Goal: Task Accomplishment & Management: Manage account settings

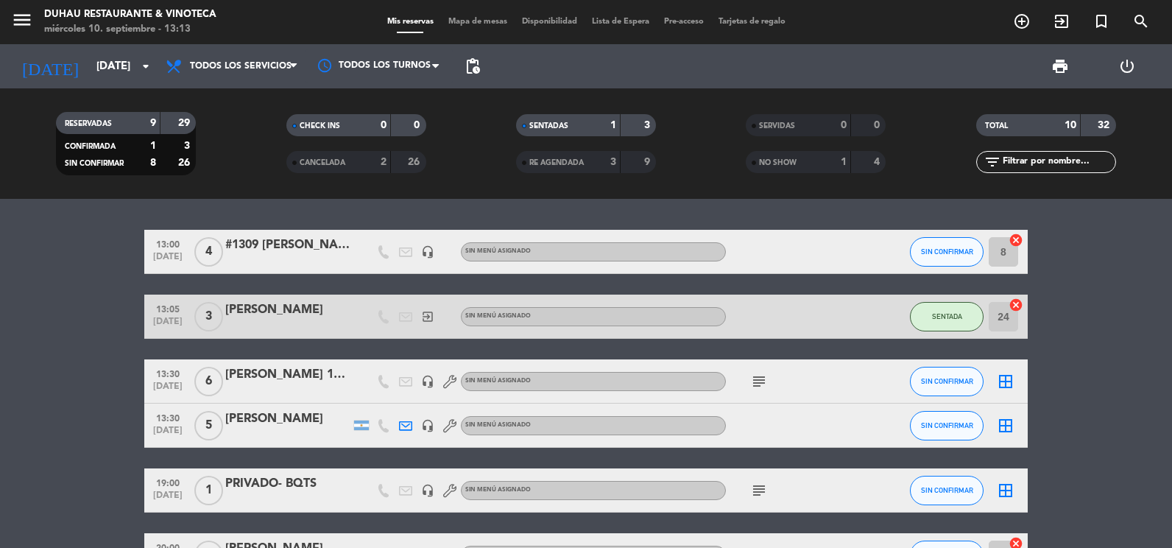
click at [255, 309] on div "[PERSON_NAME]" at bounding box center [287, 309] width 125 height 19
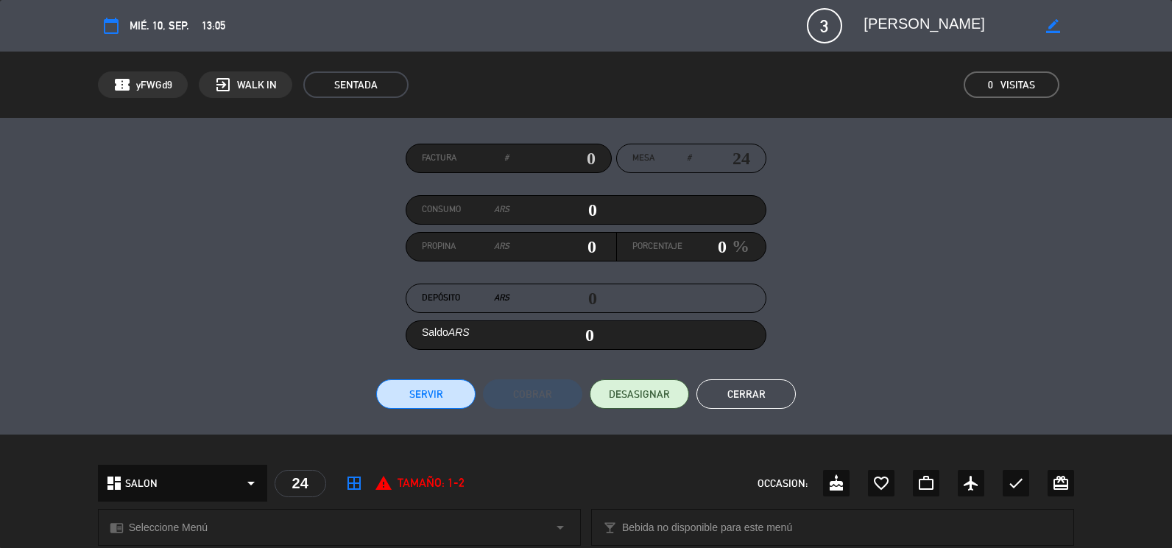
click at [822, 27] on span "3" at bounding box center [824, 25] width 35 height 35
click at [745, 381] on button "Cerrar" at bounding box center [746, 393] width 99 height 29
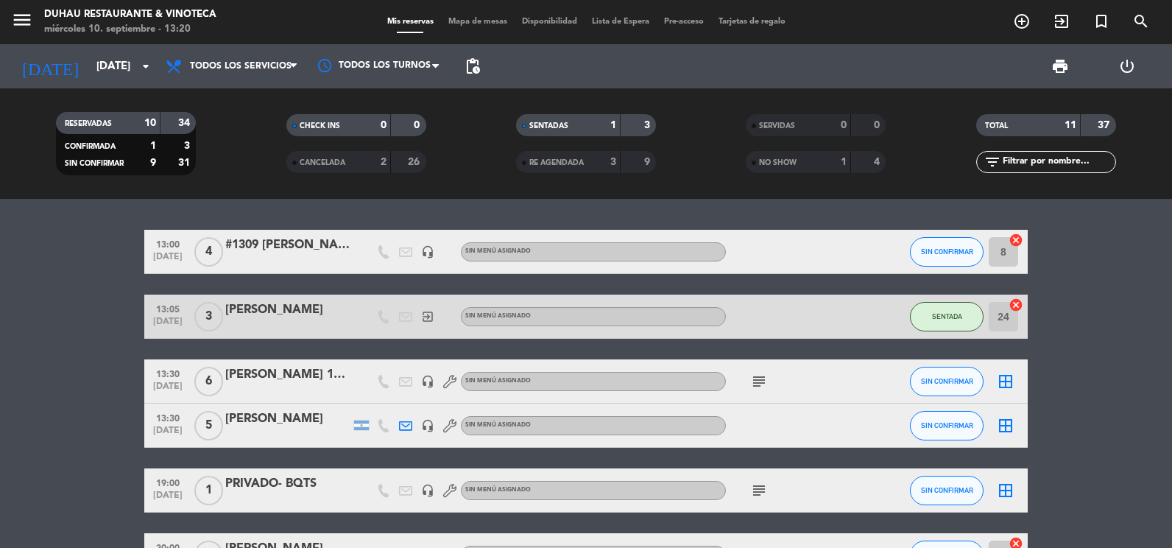
click at [270, 417] on div "[PERSON_NAME]" at bounding box center [287, 418] width 125 height 19
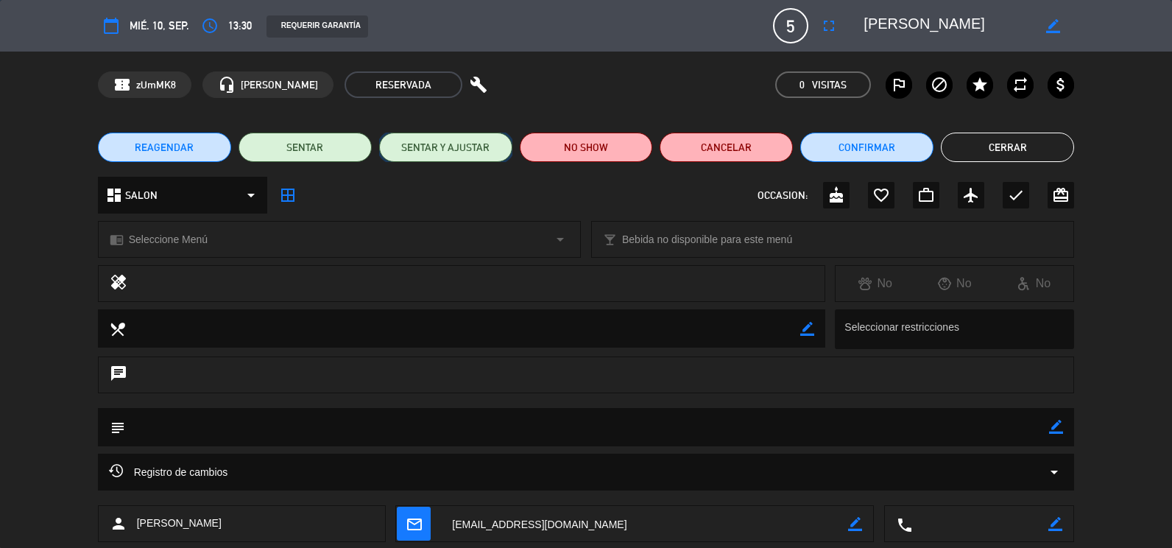
click at [460, 142] on button "SENTAR Y AJUSTAR" at bounding box center [445, 147] width 133 height 29
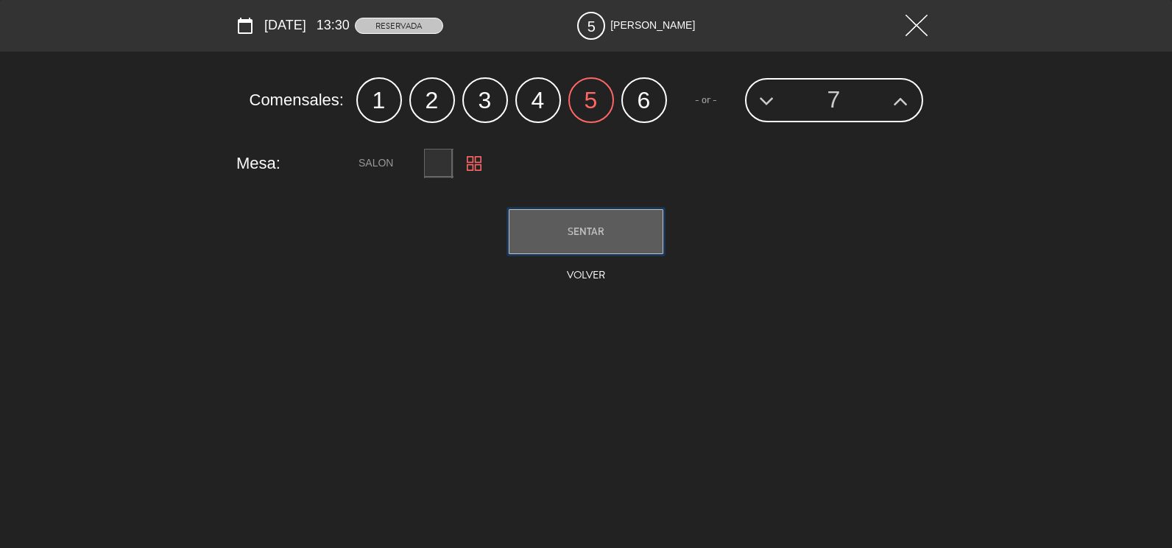
click at [543, 224] on button "SENTAR" at bounding box center [586, 231] width 155 height 45
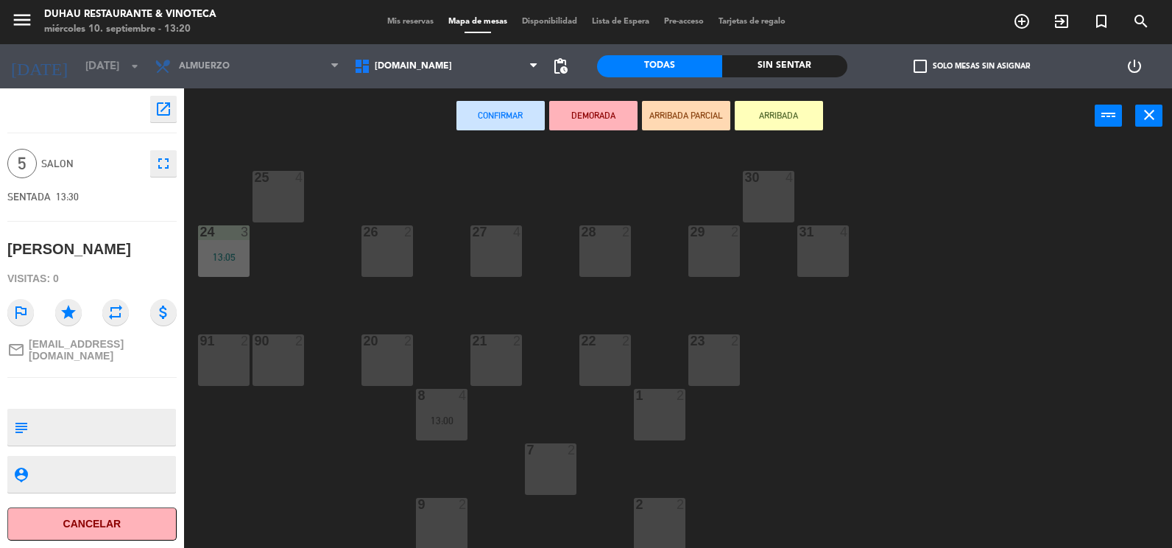
click at [710, 356] on div "23 2" at bounding box center [714, 360] width 52 height 52
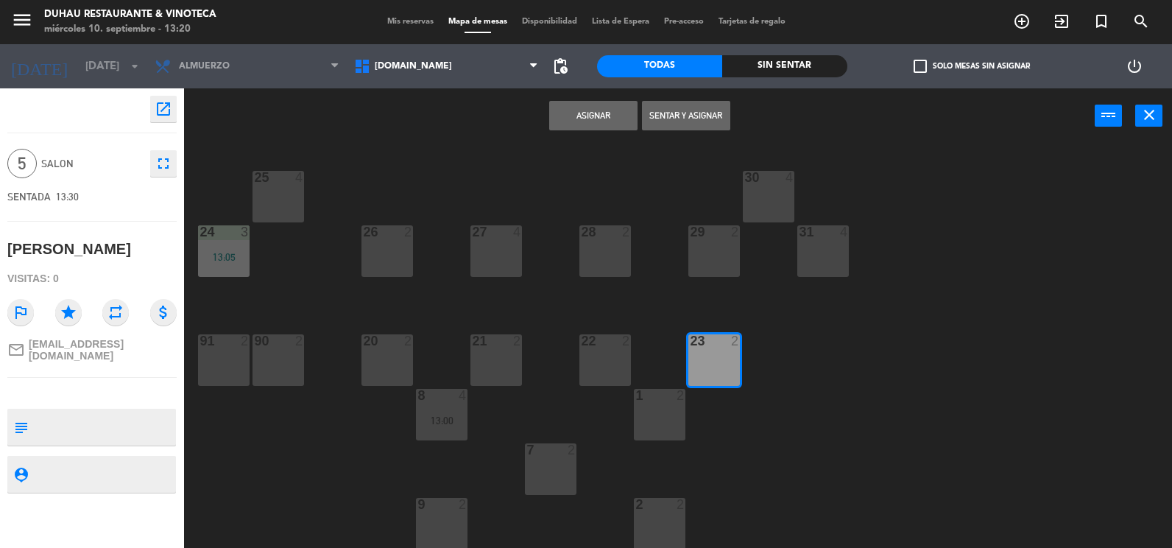
click at [680, 113] on button "Sentar y Asignar" at bounding box center [686, 115] width 88 height 29
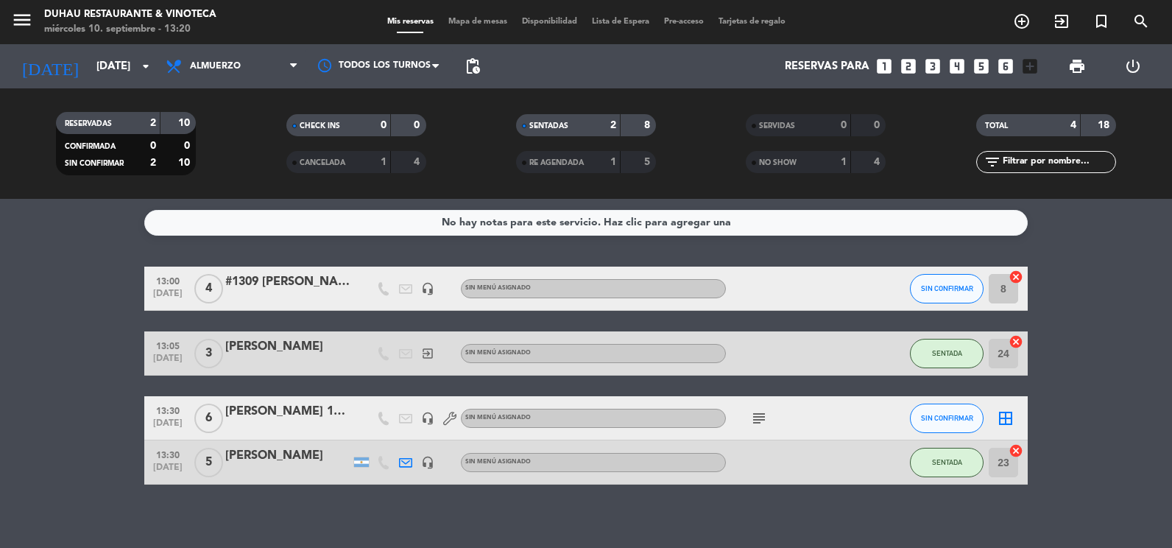
click at [293, 281] on div "#1309 [PERSON_NAME]" at bounding box center [287, 281] width 125 height 19
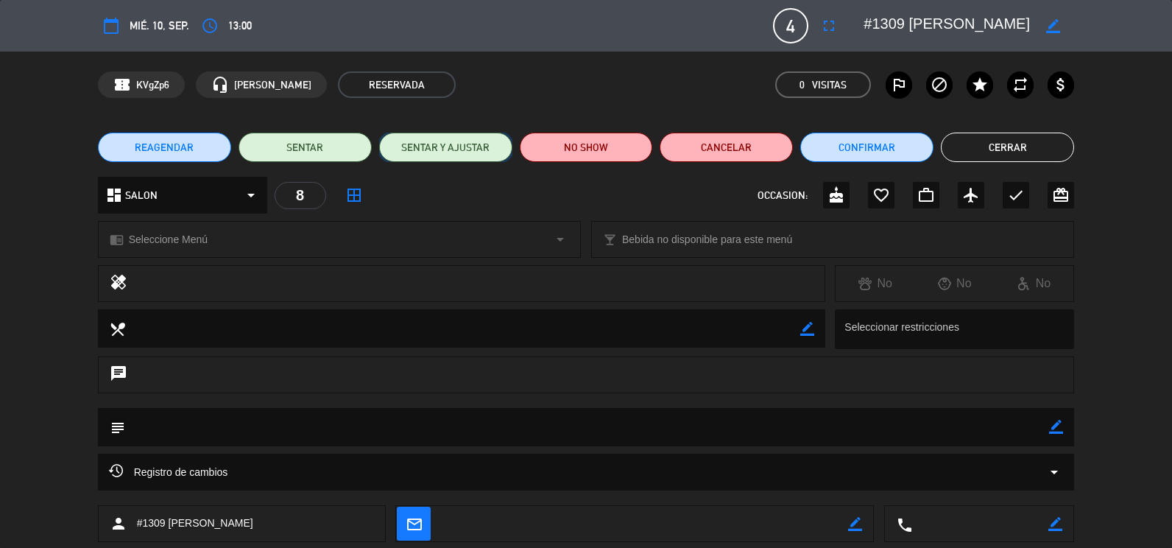
click at [470, 157] on button "SENTAR Y AJUSTAR" at bounding box center [445, 147] width 133 height 29
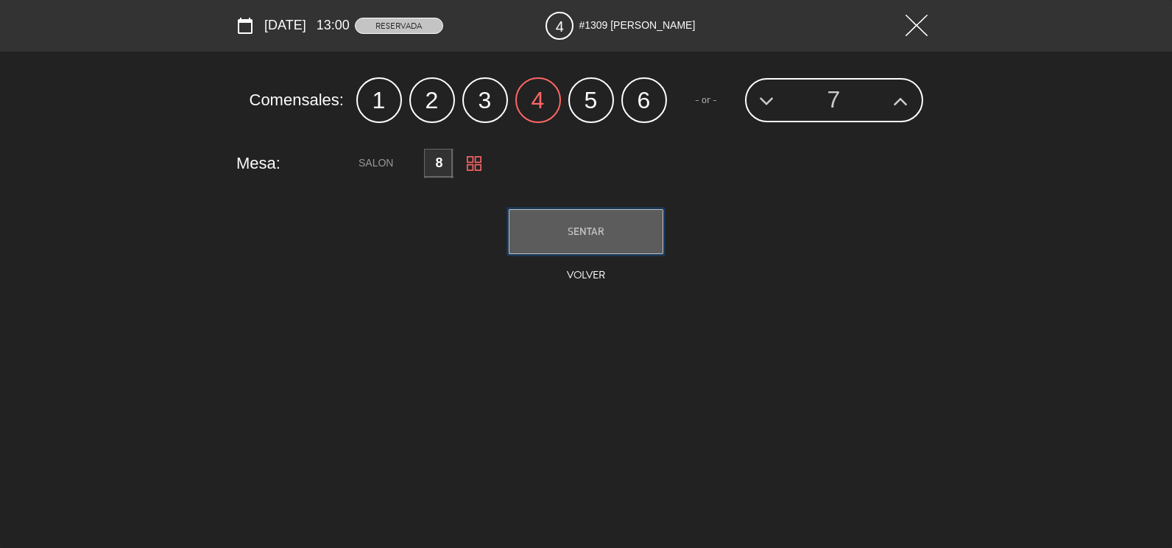
click at [643, 229] on button "SENTAR" at bounding box center [586, 231] width 155 height 45
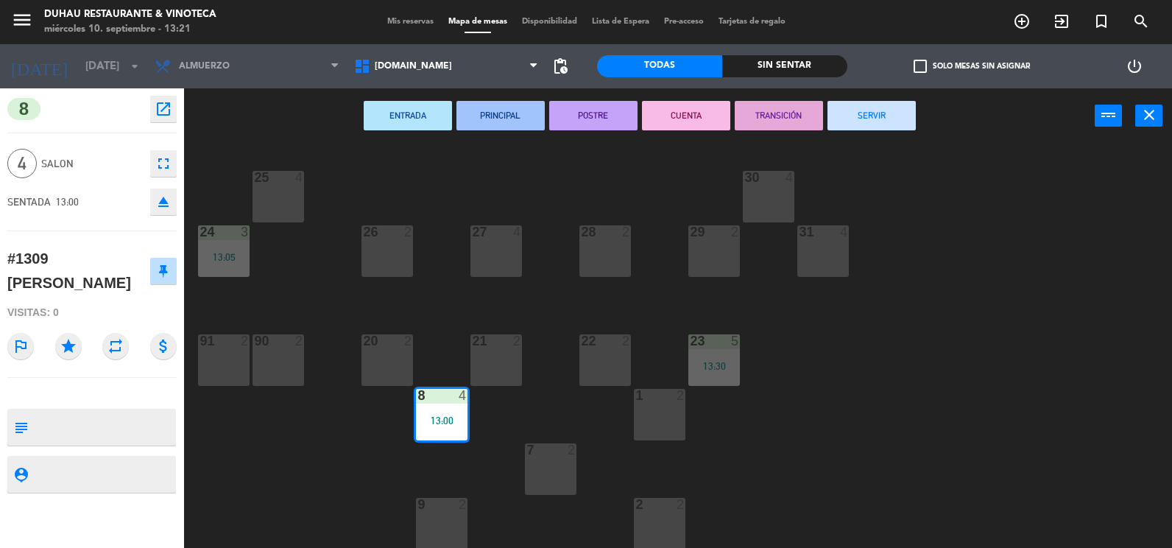
click at [381, 364] on div "20 2" at bounding box center [388, 360] width 52 height 52
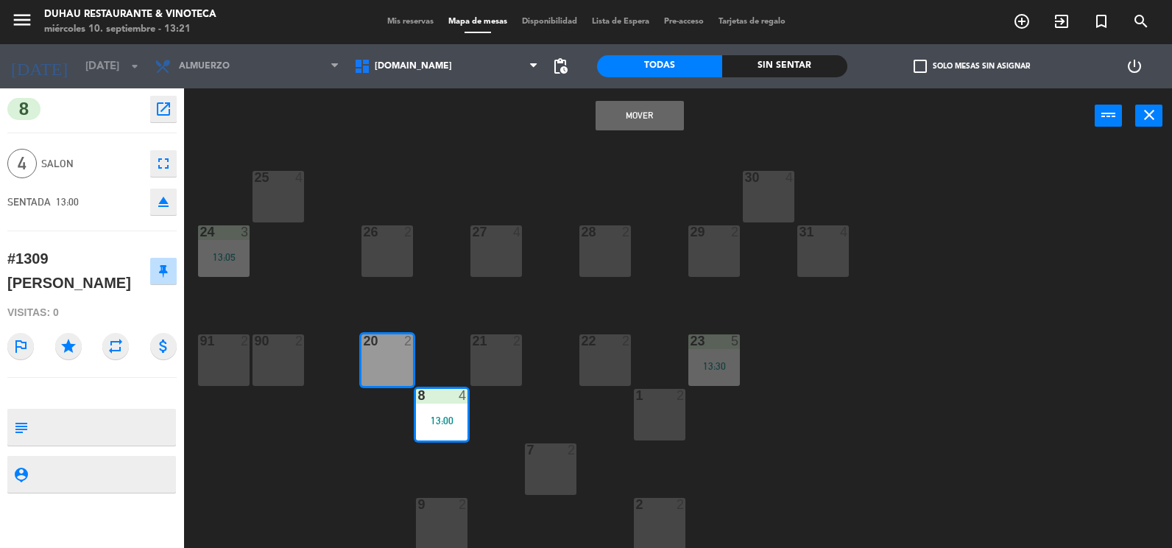
click at [632, 116] on button "Mover" at bounding box center [640, 115] width 88 height 29
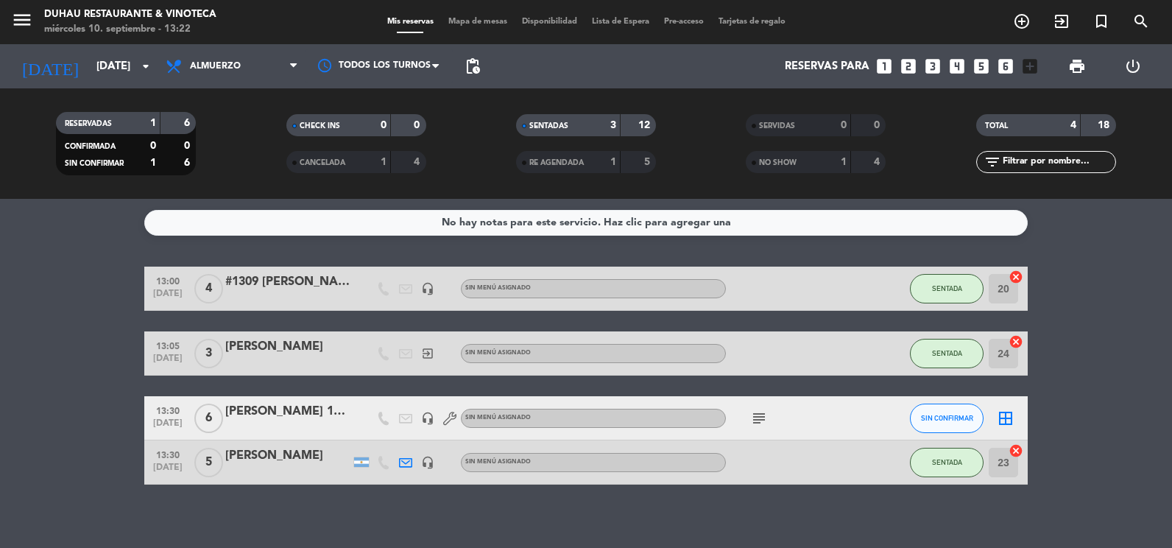
click at [38, 266] on div "No hay notas para este servicio. Haz clic para agregar una 13:00 [DATE] 4 #1309…" at bounding box center [586, 373] width 1172 height 349
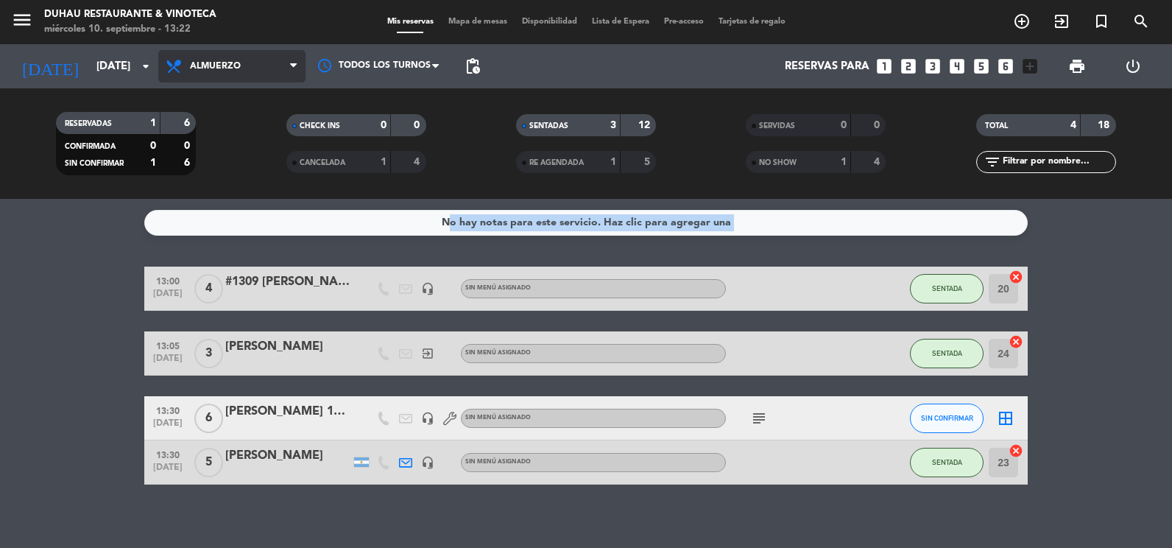
click at [227, 60] on span "Almuerzo" at bounding box center [231, 66] width 147 height 32
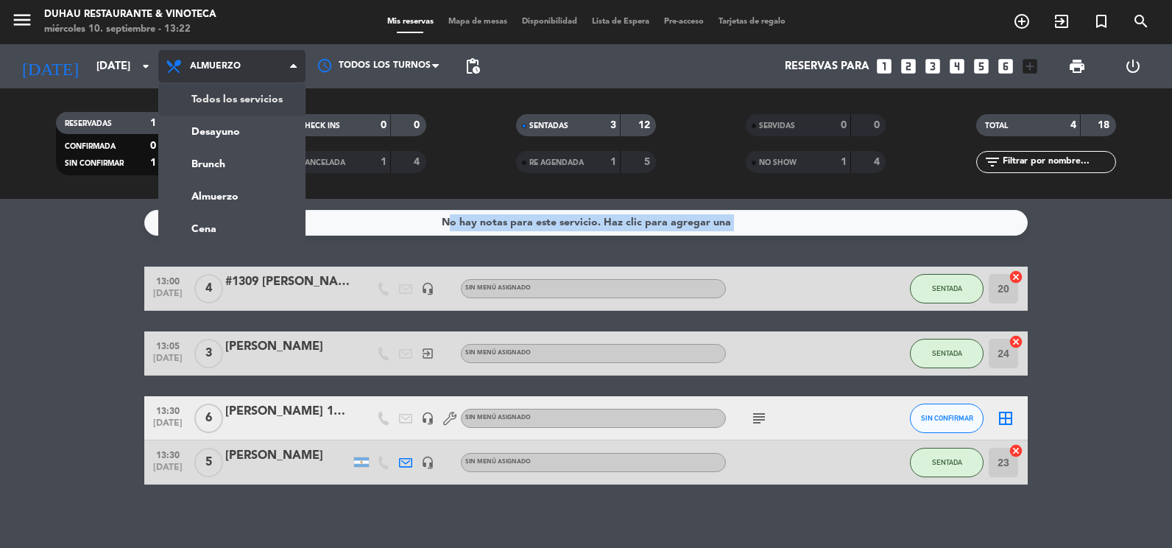
click at [236, 94] on div "menu [PERSON_NAME] Restaurante & Vinoteca [DATE] 10. septiembre - 13:22 Mis res…" at bounding box center [586, 99] width 1172 height 199
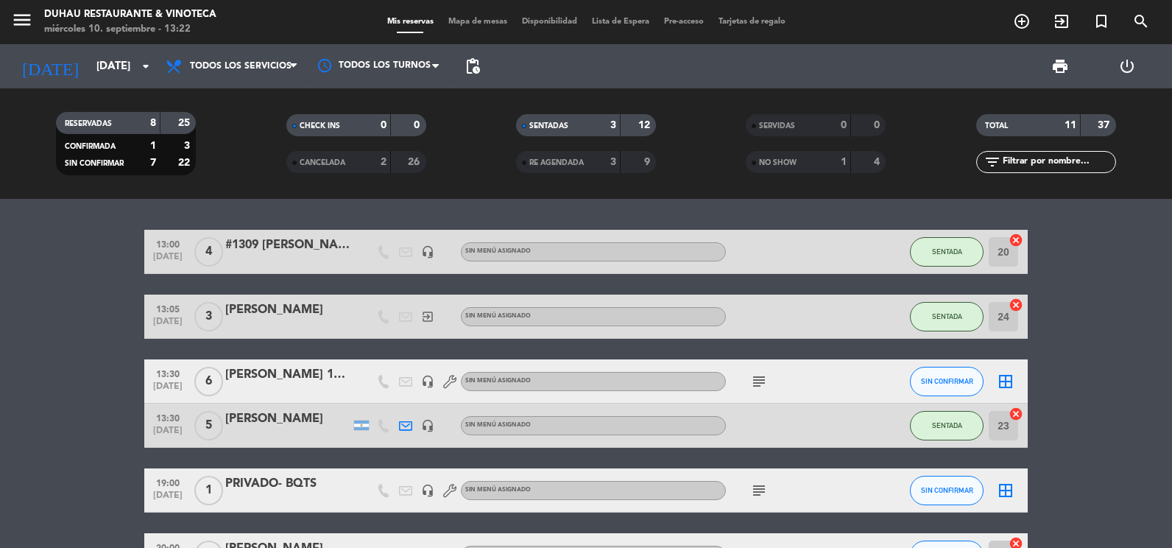
click at [57, 397] on bookings-row "13:00 [DATE] 4 #1309 GIH [PERSON_NAME] headset_mic Sin menú asignado SENTADA 20…" at bounding box center [586, 545] width 1172 height 630
click at [258, 74] on span "Todos los servicios" at bounding box center [231, 66] width 147 height 32
click at [262, 102] on div "menu [PERSON_NAME] Restaurante & Vinoteca [DATE] 10. septiembre - 13:22 Mis res…" at bounding box center [586, 99] width 1172 height 199
click at [265, 85] on div "Todos los servicios Desayuno Brunch Almuerzo Cena Todos los servicios Todos los…" at bounding box center [231, 66] width 147 height 44
click at [265, 61] on span "Todos los servicios" at bounding box center [241, 66] width 102 height 10
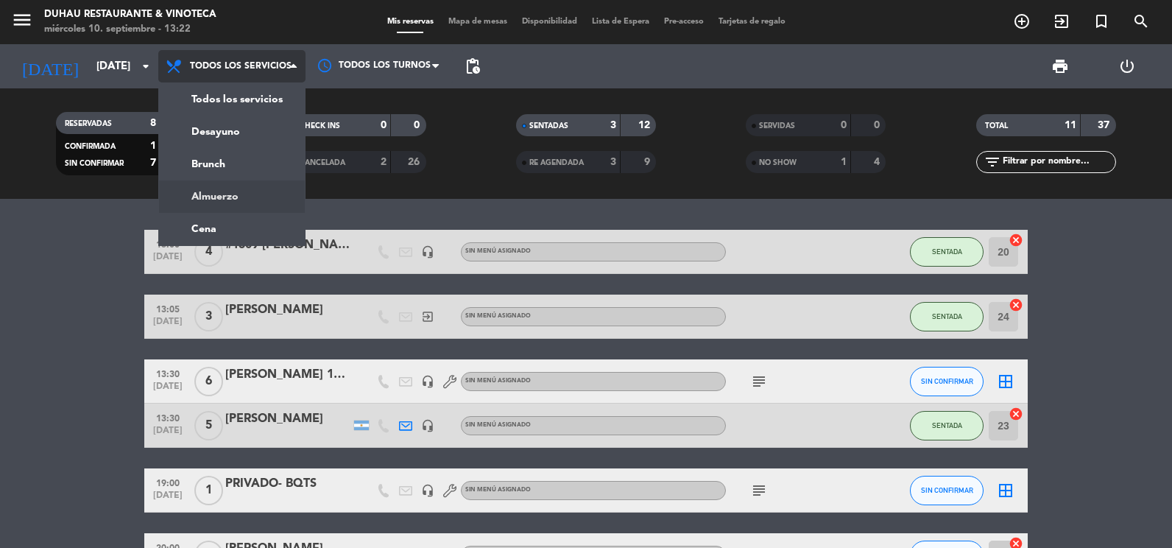
click at [233, 191] on div "menu [PERSON_NAME] Restaurante & Vinoteca [DATE] 10. septiembre - 13:22 Mis res…" at bounding box center [586, 99] width 1172 height 199
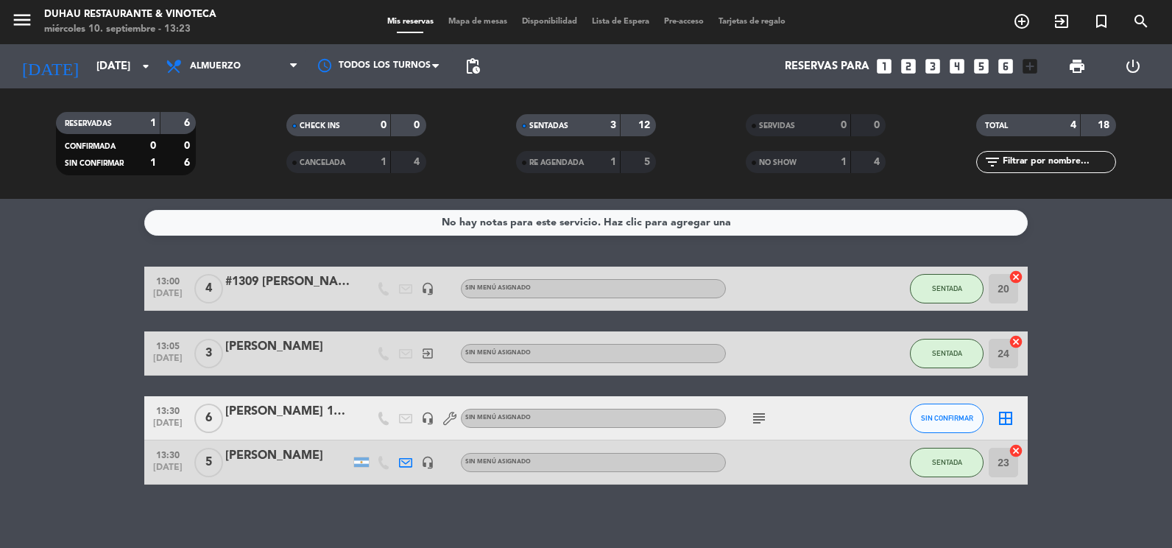
click at [761, 422] on icon "subject" at bounding box center [759, 418] width 18 height 18
click at [336, 408] on div "[PERSON_NAME] 1201" at bounding box center [287, 411] width 125 height 19
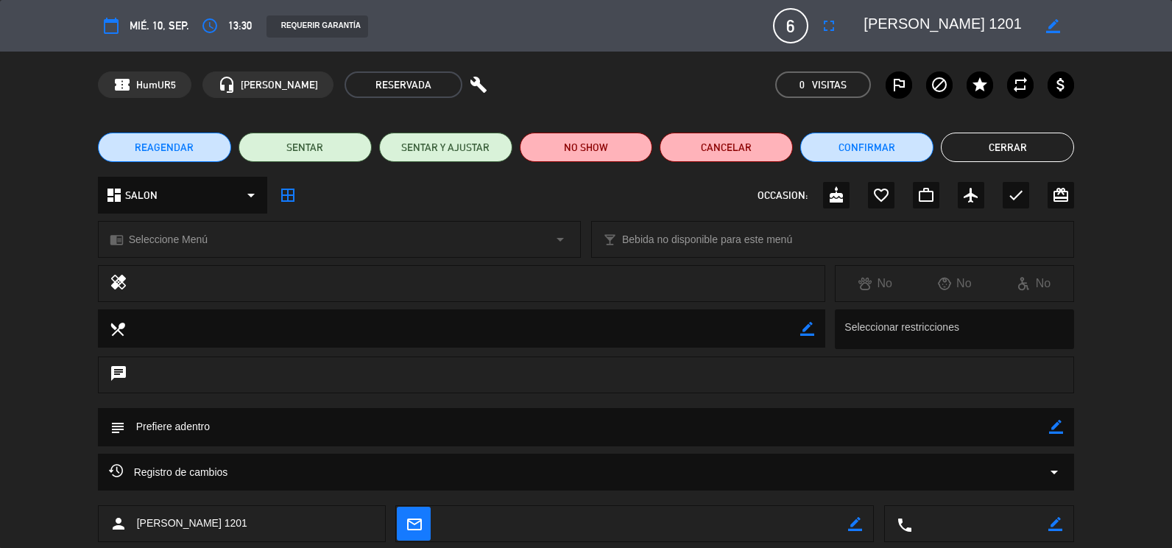
click at [1011, 143] on button "Cerrar" at bounding box center [1007, 147] width 133 height 29
